Goal: Information Seeking & Learning: Check status

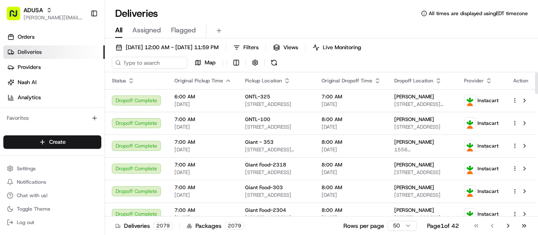
click at [488, 80] on icon "button" at bounding box center [488, 80] width 7 height 7
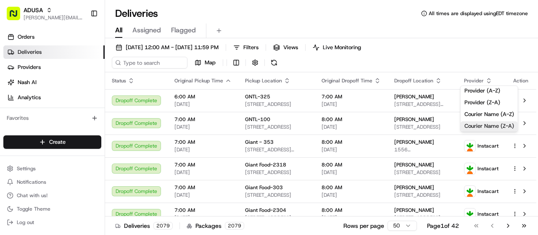
click at [485, 123] on button "Courier Name (Z-A)" at bounding box center [488, 126] width 57 height 10
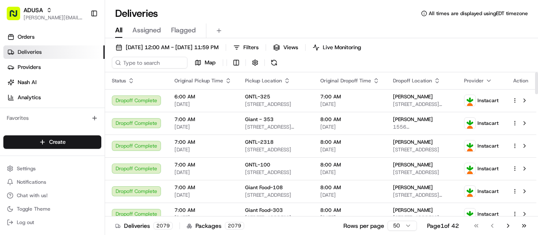
click at [487, 81] on icon "button" at bounding box center [488, 80] width 7 height 7
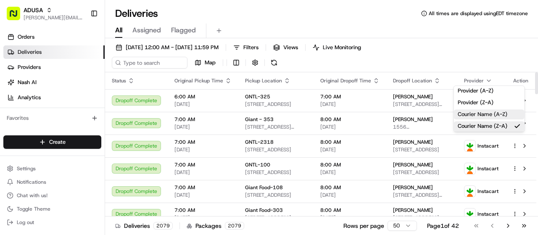
click at [497, 114] on button "Courier Name (A-Z)" at bounding box center [489, 114] width 71 height 10
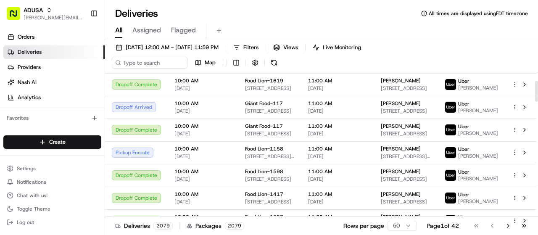
scroll to position [63, 0]
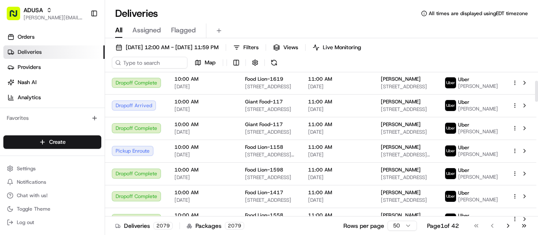
drag, startPoint x: 535, startPoint y: 85, endPoint x: 536, endPoint y: 94, distance: 8.4
click at [536, 94] on div at bounding box center [536, 91] width 3 height 21
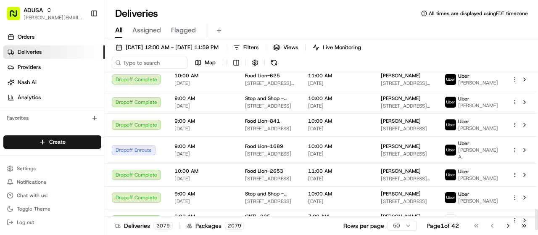
scroll to position [1041, 0]
drag, startPoint x: 536, startPoint y: 94, endPoint x: 526, endPoint y: 236, distance: 142.3
click at [535, 231] on div at bounding box center [536, 220] width 3 height 21
click at [57, 67] on link "Providers" at bounding box center [53, 66] width 101 height 13
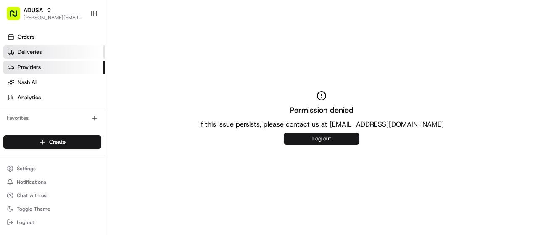
click at [45, 53] on link "Deliveries" at bounding box center [53, 51] width 101 height 13
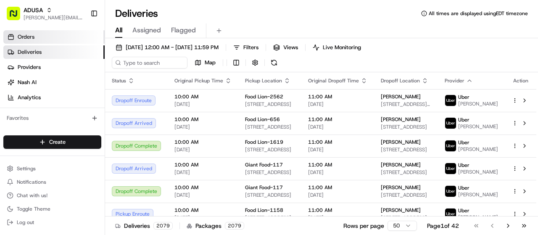
click at [38, 35] on link "Orders" at bounding box center [53, 36] width 101 height 13
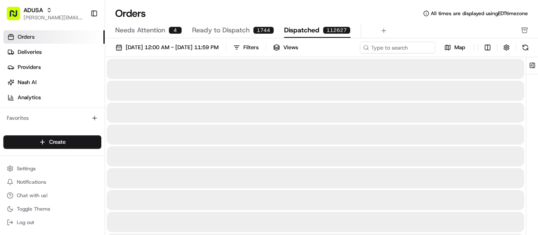
click at [312, 30] on span "Dispatched" at bounding box center [301, 30] width 35 height 10
click at [55, 48] on link "Deliveries" at bounding box center [53, 51] width 101 height 13
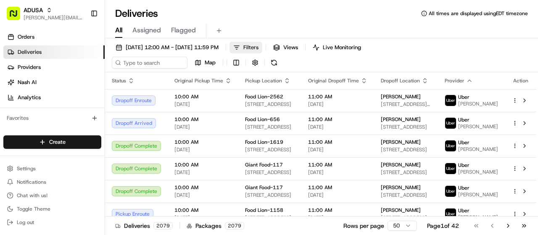
click at [258, 47] on span "Filters" at bounding box center [250, 48] width 15 height 8
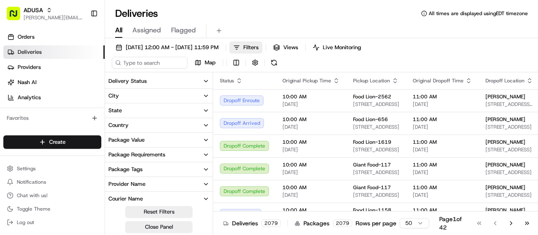
click at [193, 81] on button "Delivery Status" at bounding box center [159, 81] width 108 height 14
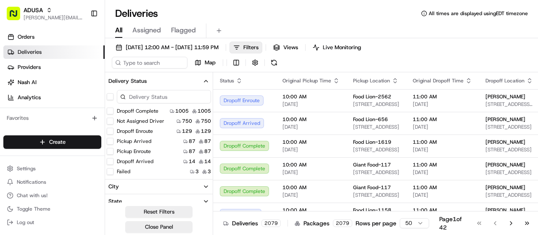
click at [112, 111] on button "Dropoff Complete" at bounding box center [110, 111] width 7 height 7
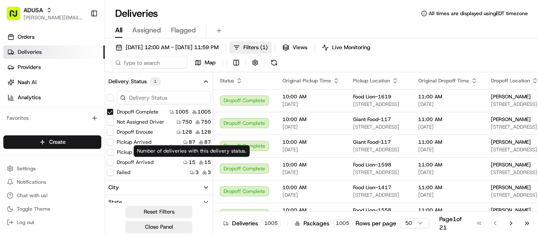
click at [204, 184] on icon "button" at bounding box center [205, 187] width 7 height 7
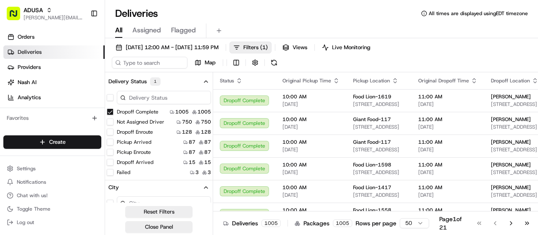
drag, startPoint x: 179, startPoint y: 183, endPoint x: 172, endPoint y: 127, distance: 55.9
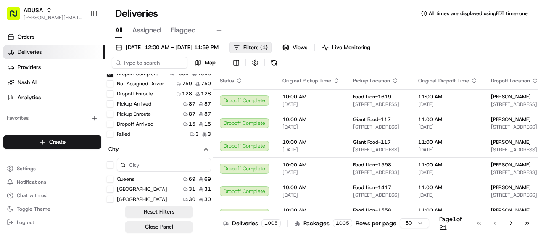
type button "on"
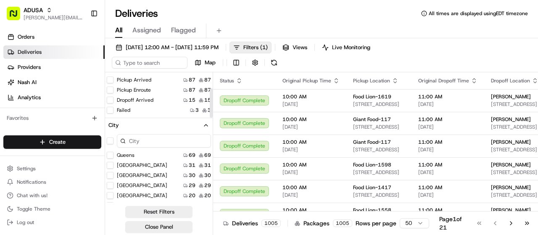
type button "on"
type Island "on"
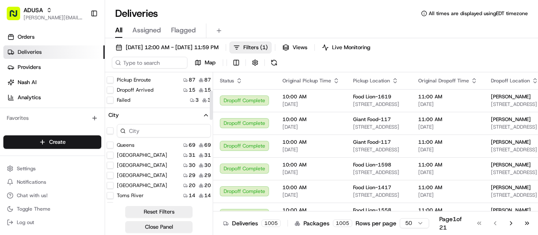
type button "on"
type River "on"
type button "on"
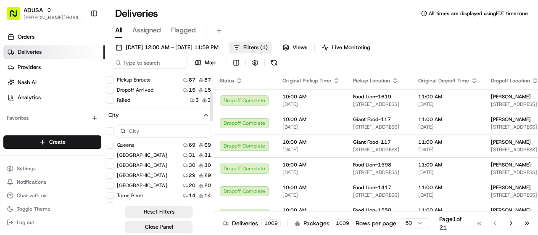
type Rochelle "on"
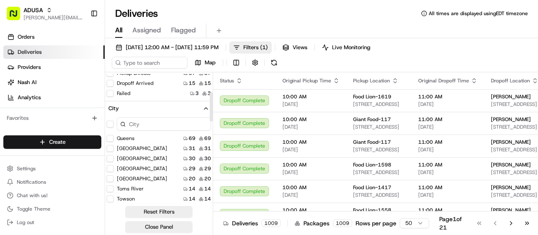
scroll to position [43, 0]
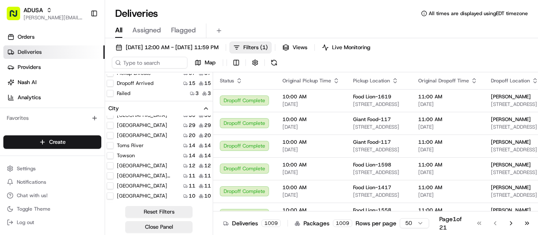
click at [211, 101] on button "City" at bounding box center [159, 108] width 108 height 14
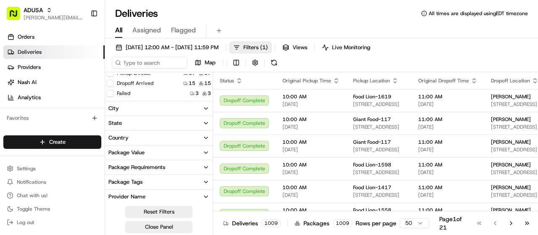
click at [159, 191] on button "Provider Name" at bounding box center [159, 196] width 108 height 14
type button "on"
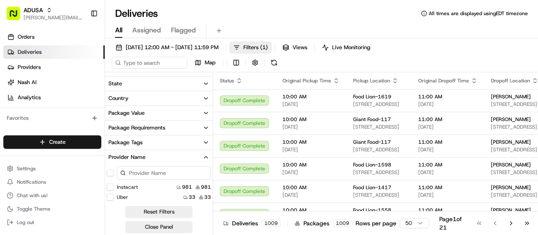
click at [109, 196] on button "Uber" at bounding box center [110, 197] width 7 height 7
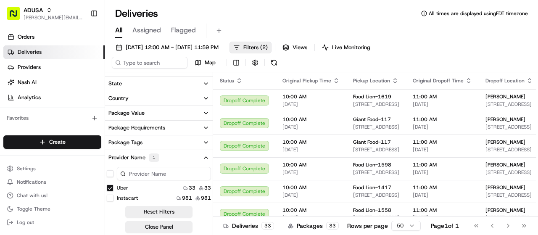
click at [208, 81] on icon "button" at bounding box center [205, 83] width 7 height 7
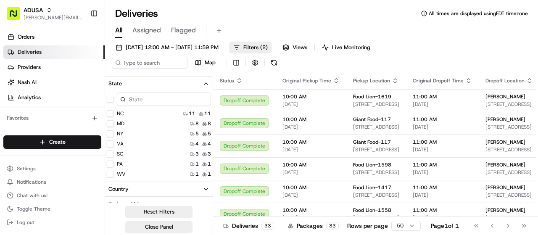
click at [112, 173] on button "WV" at bounding box center [110, 174] width 7 height 7
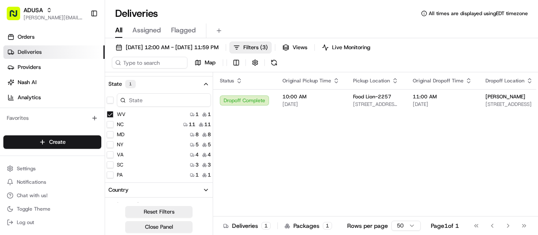
click at [110, 125] on button "NC" at bounding box center [110, 124] width 7 height 7
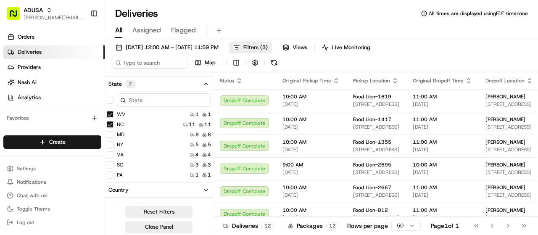
click at [110, 155] on button "VA" at bounding box center [110, 154] width 7 height 7
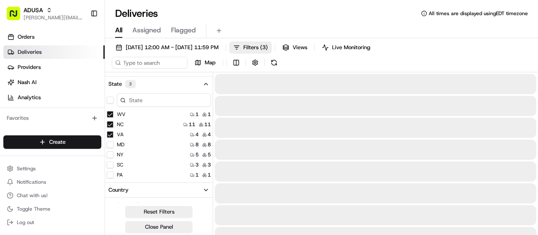
click at [110, 166] on button "SC" at bounding box center [110, 164] width 7 height 7
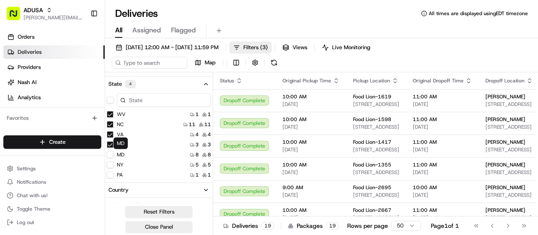
click at [112, 152] on button "MD" at bounding box center [110, 154] width 7 height 7
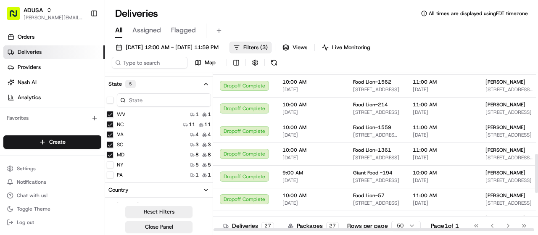
drag, startPoint x: 535, startPoint y: 91, endPoint x: 544, endPoint y: 173, distance: 82.0
click at [537, 173] on div at bounding box center [536, 173] width 3 height 39
